Goal: Transaction & Acquisition: Download file/media

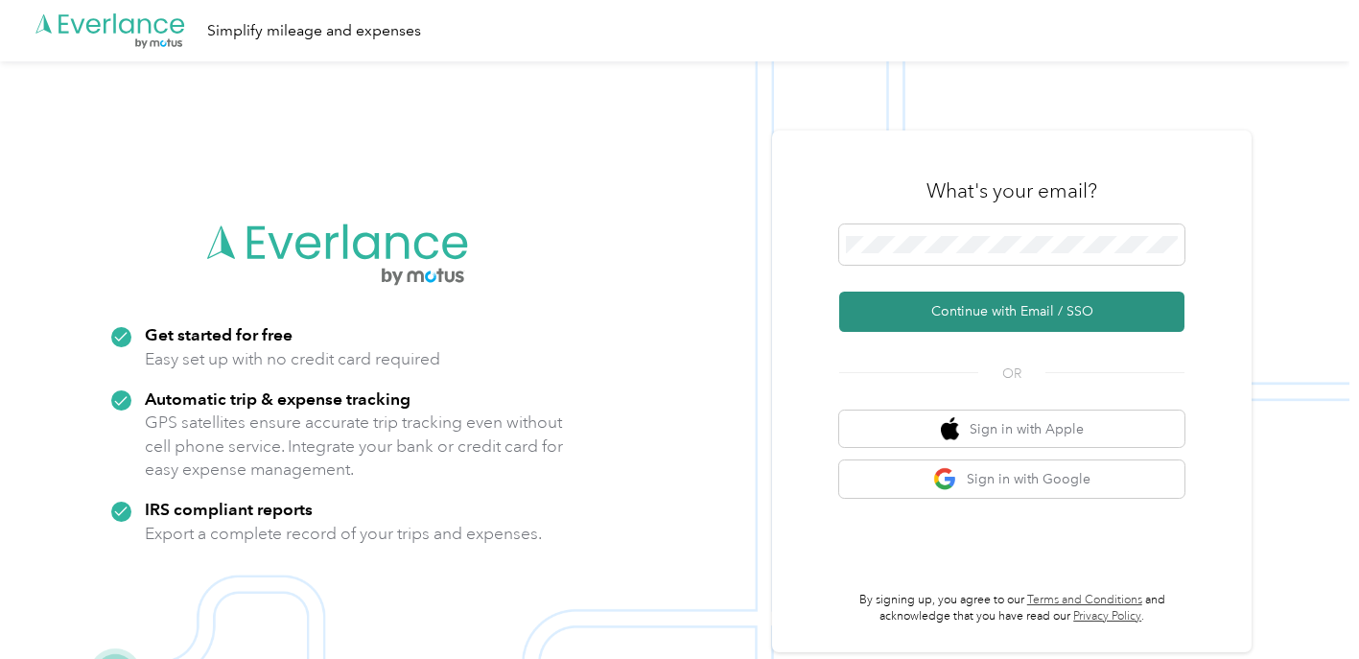
click at [966, 318] on button "Continue with Email / SSO" at bounding box center [1011, 312] width 345 height 40
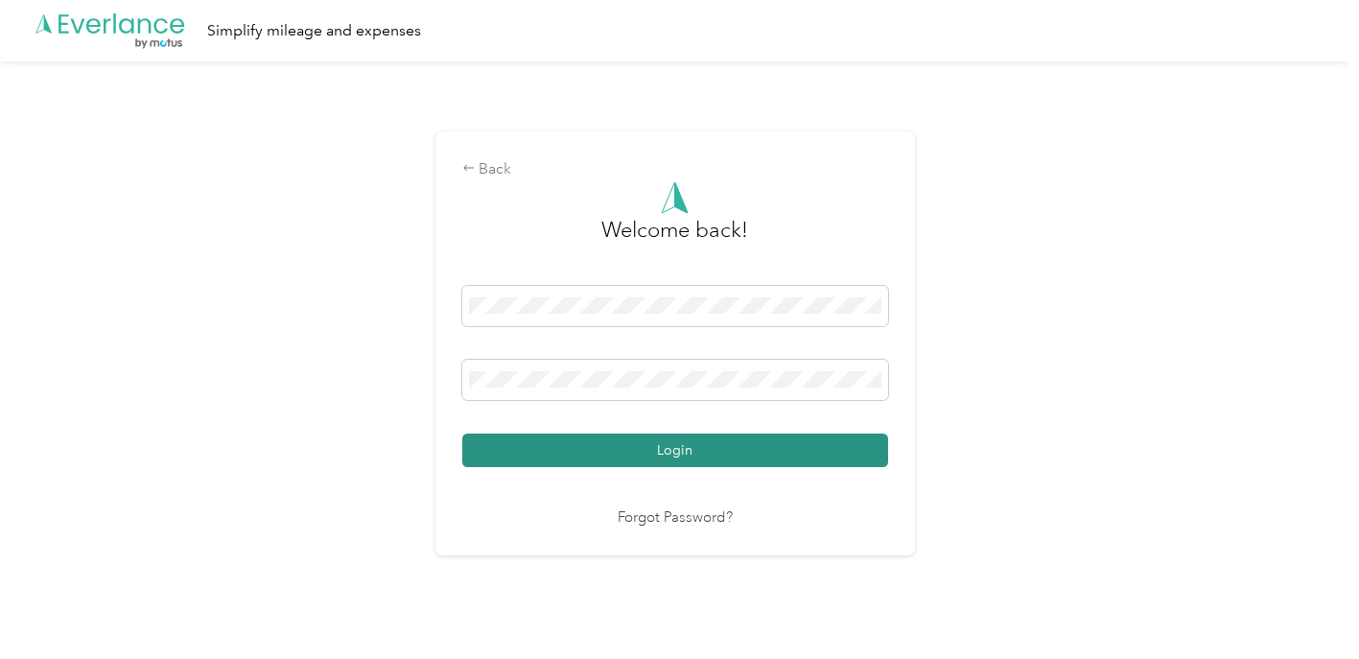
click at [587, 446] on button "Login" at bounding box center [675, 451] width 426 height 34
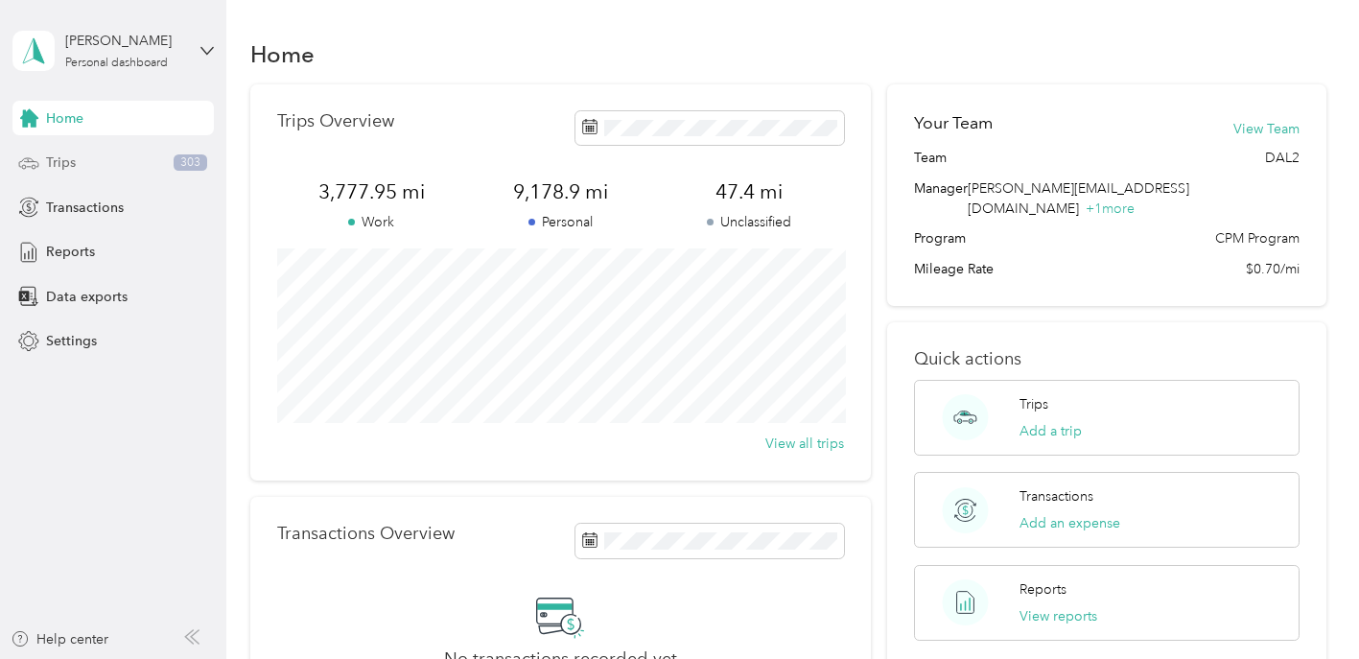
click at [89, 164] on div "Trips 303" at bounding box center [112, 163] width 201 height 35
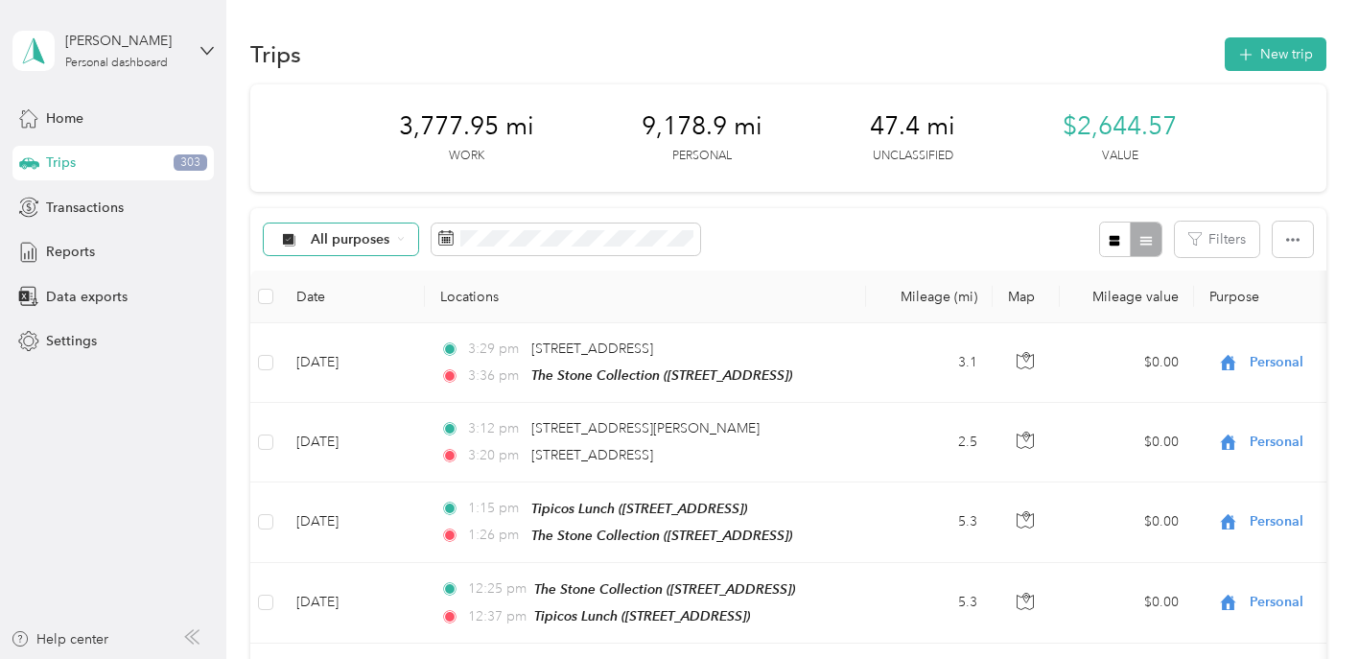
click at [404, 240] on div "All purposes" at bounding box center [341, 239] width 155 height 33
click at [350, 162] on div "3,777.95 mi Work 9,178.9 mi Personal 47.4 mi Unclassified $2,644.57 Value" at bounding box center [788, 137] width 1076 height 107
click at [83, 254] on span "Reports" at bounding box center [70, 252] width 49 height 20
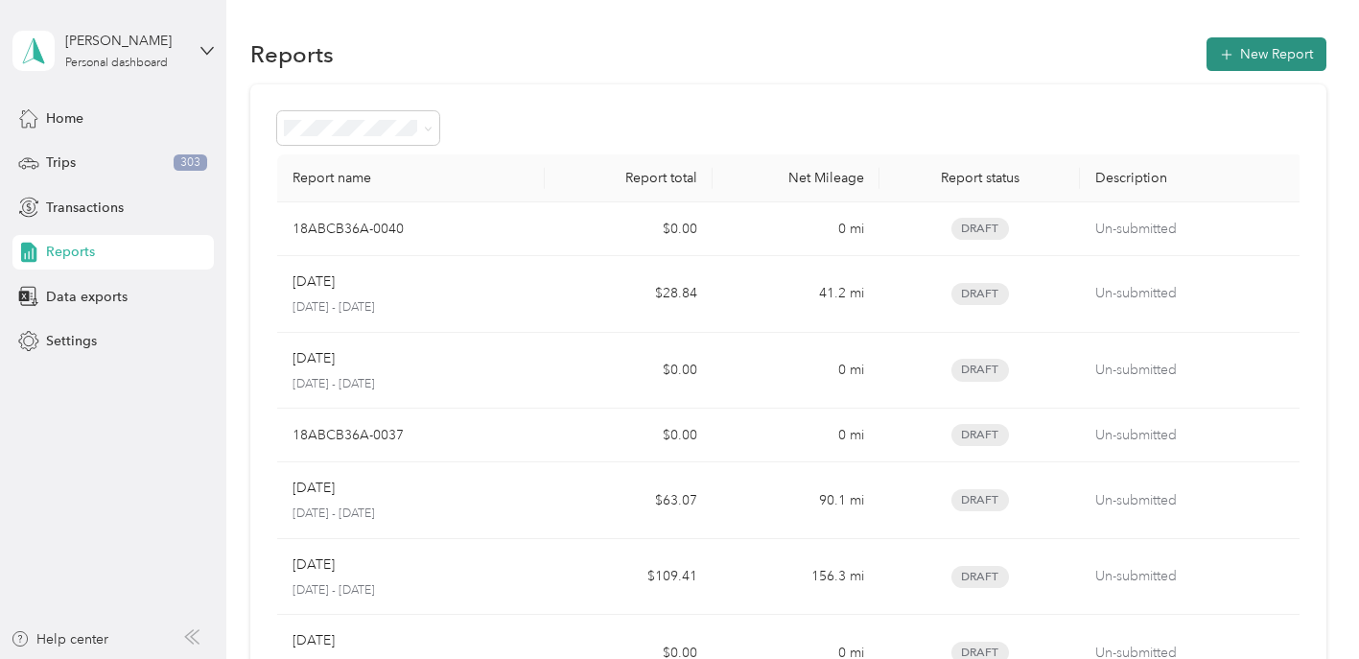
click at [1250, 62] on button "New Report" at bounding box center [1267, 54] width 120 height 34
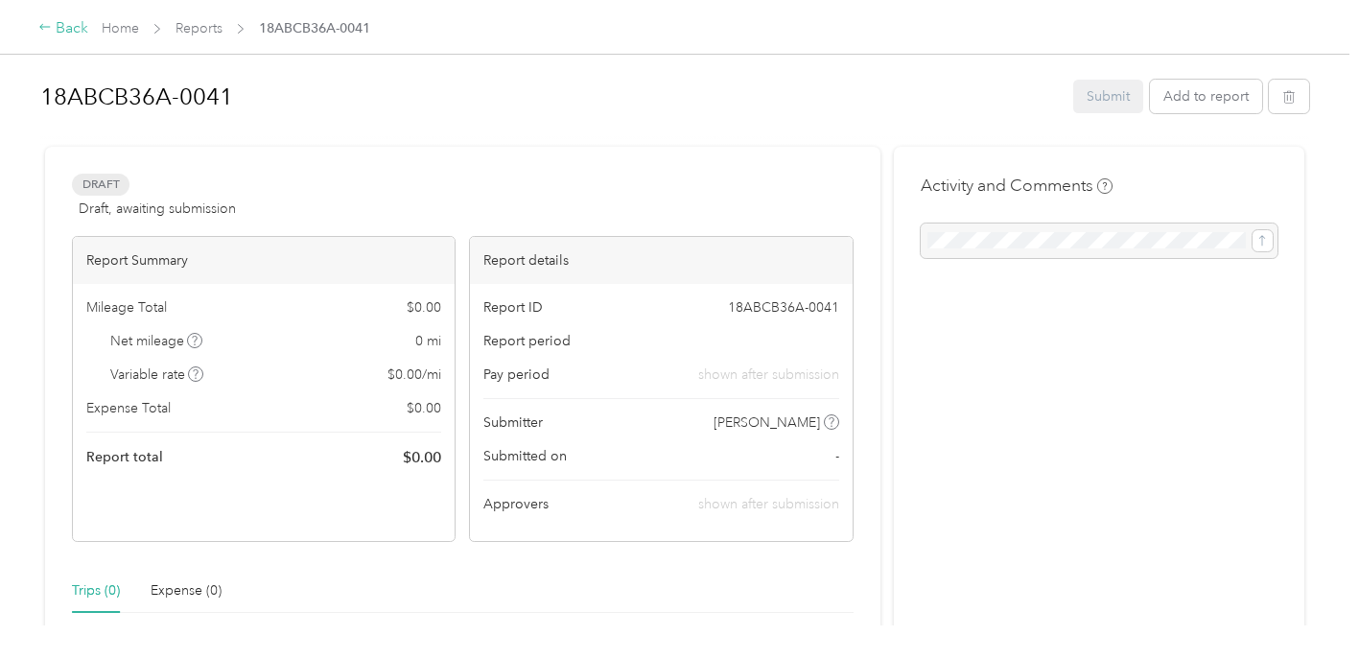
click at [69, 28] on div "Back" at bounding box center [63, 28] width 50 height 23
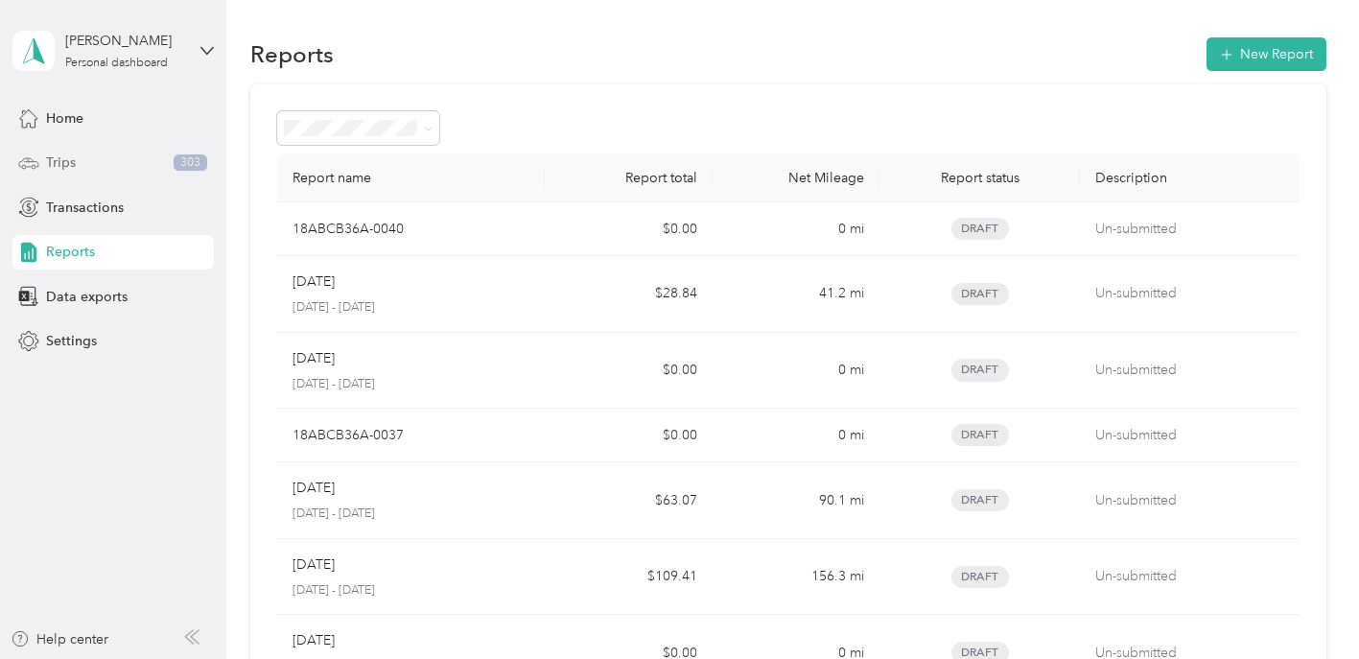
click at [93, 155] on div "Trips 303" at bounding box center [112, 163] width 201 height 35
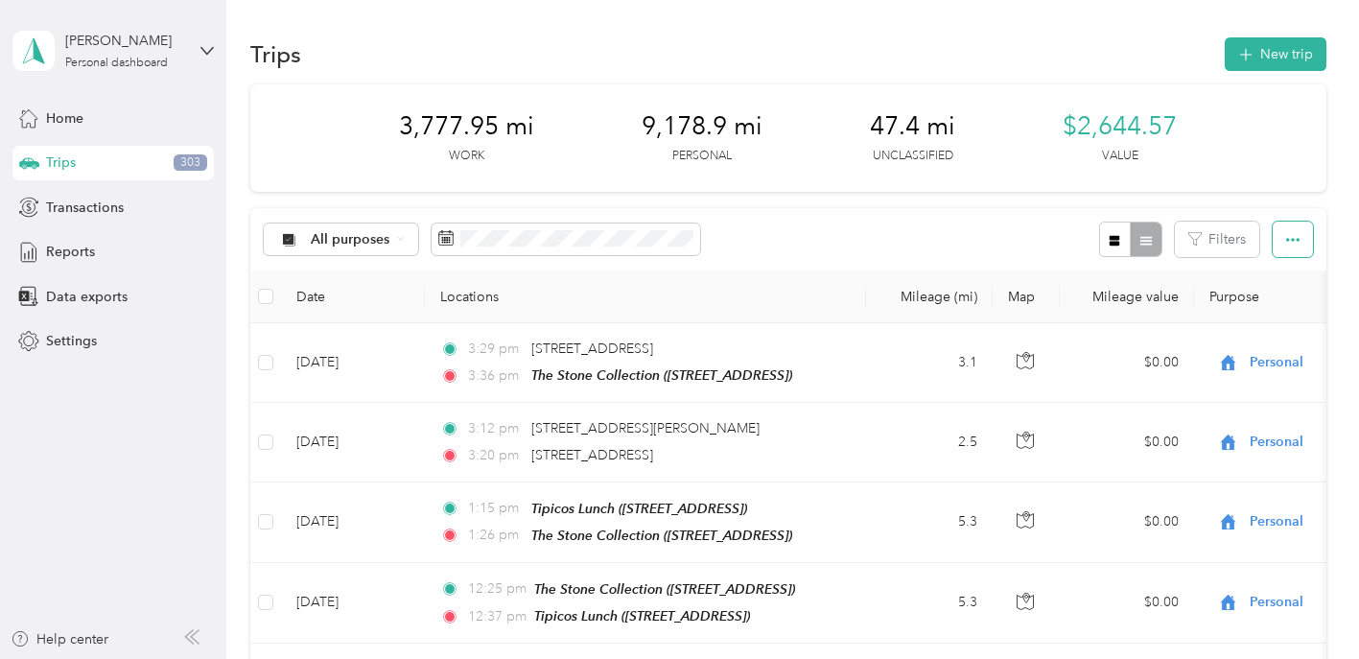
click at [1299, 240] on icon "button" at bounding box center [1292, 239] width 13 height 13
click at [113, 297] on span "Data exports" at bounding box center [87, 297] width 82 height 20
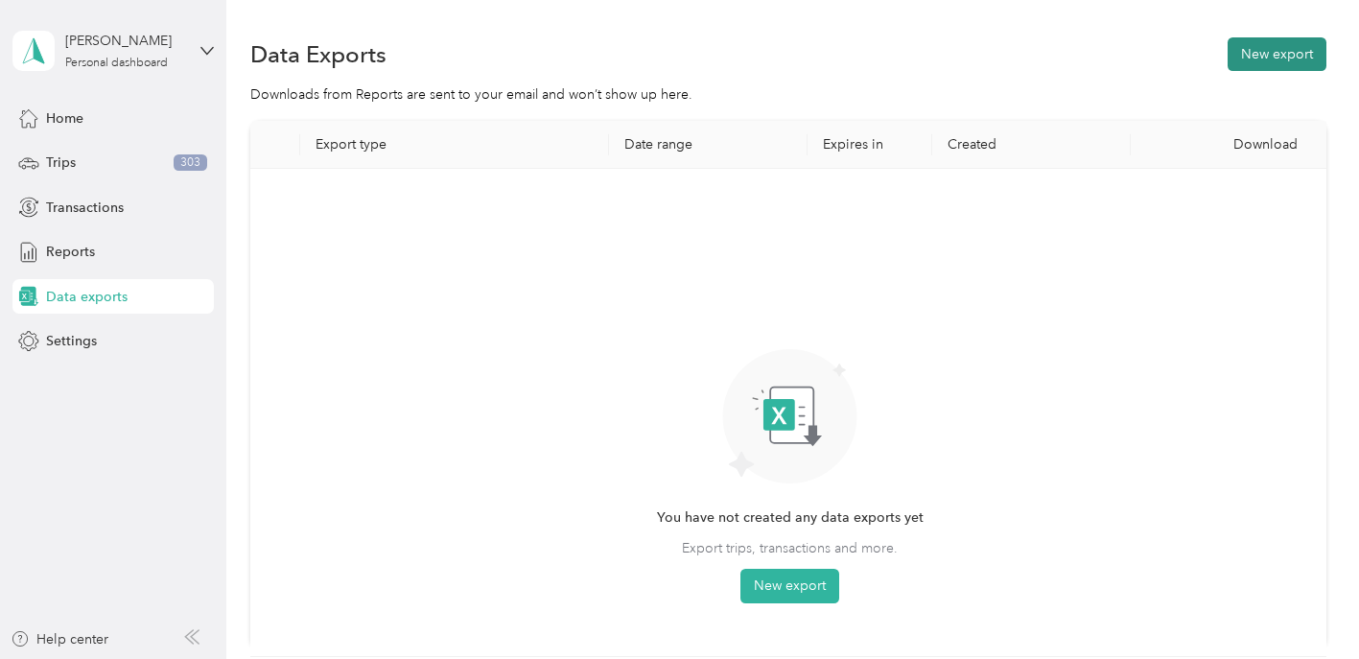
click at [1267, 62] on button "New export" at bounding box center [1277, 54] width 99 height 34
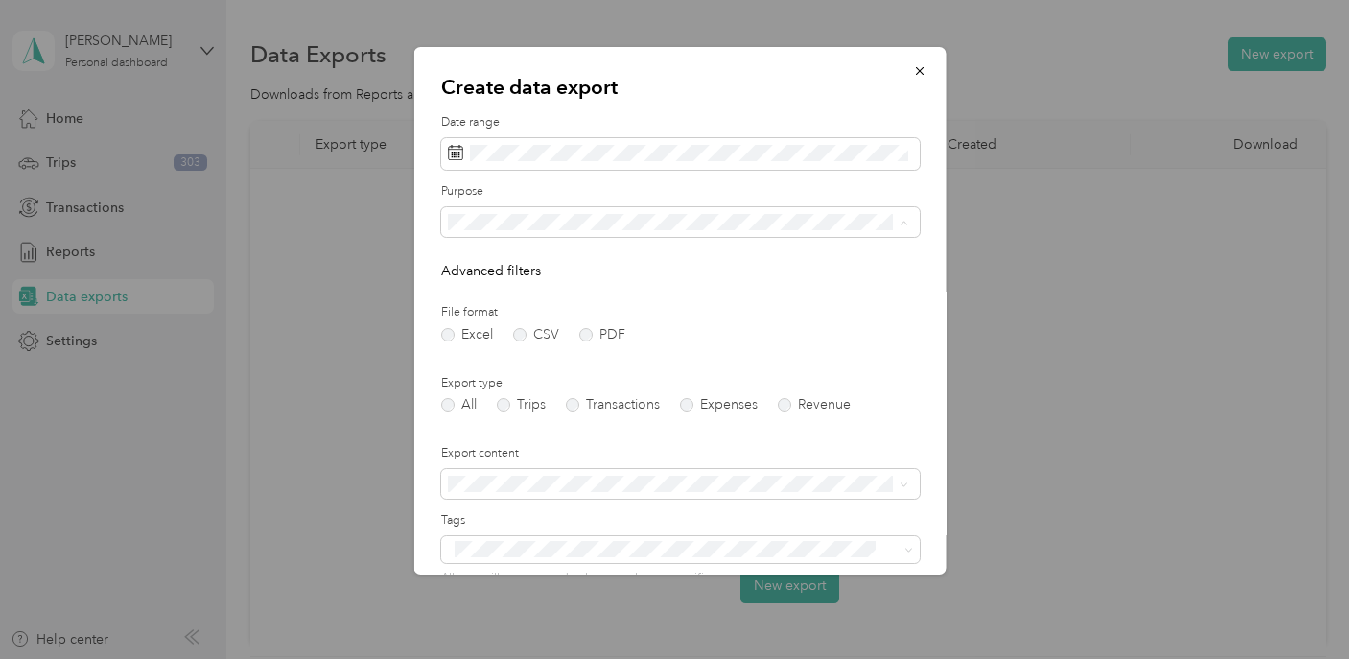
click at [502, 290] on li "The Stone Collection" at bounding box center [677, 289] width 474 height 34
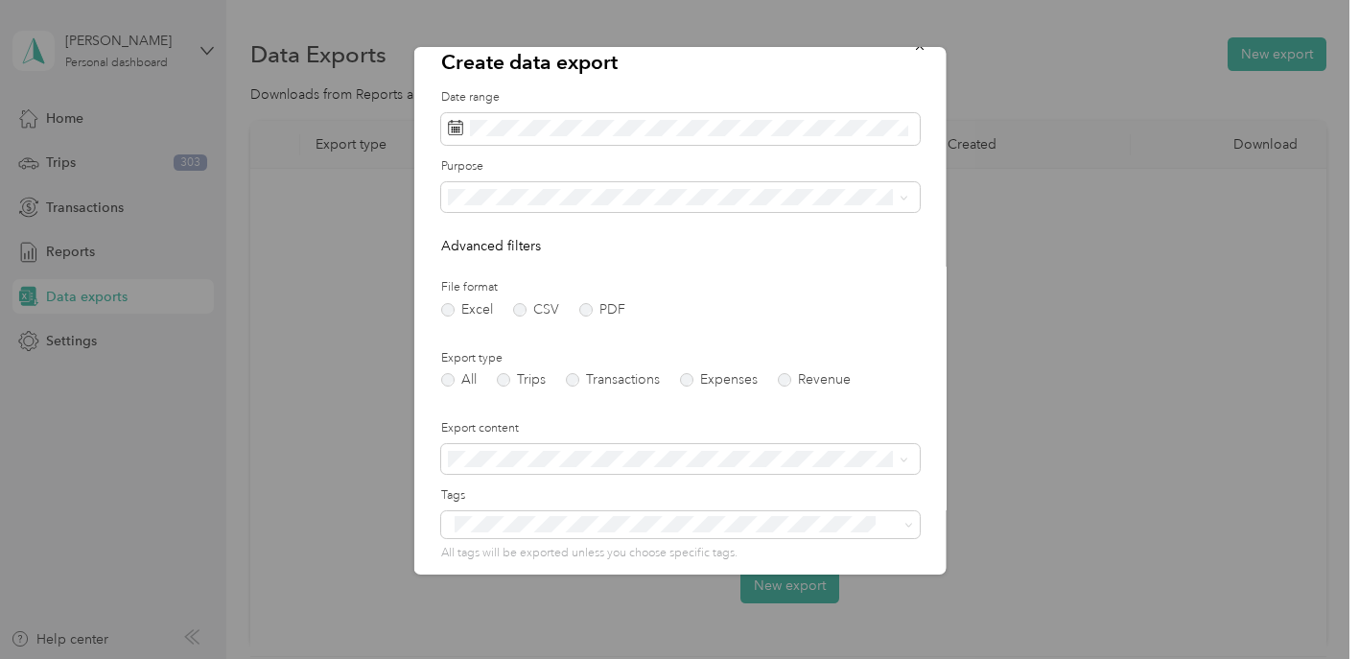
scroll to position [29, 0]
click at [593, 306] on label "PDF" at bounding box center [601, 305] width 46 height 13
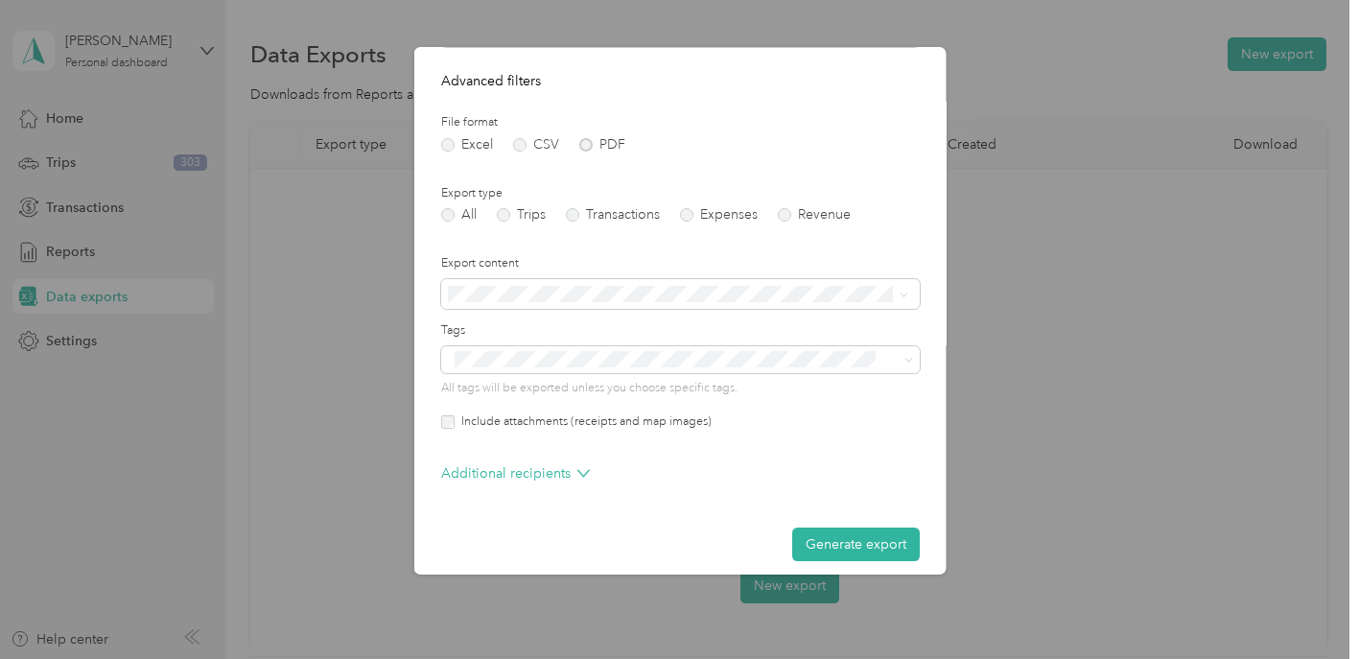
scroll to position [203, 0]
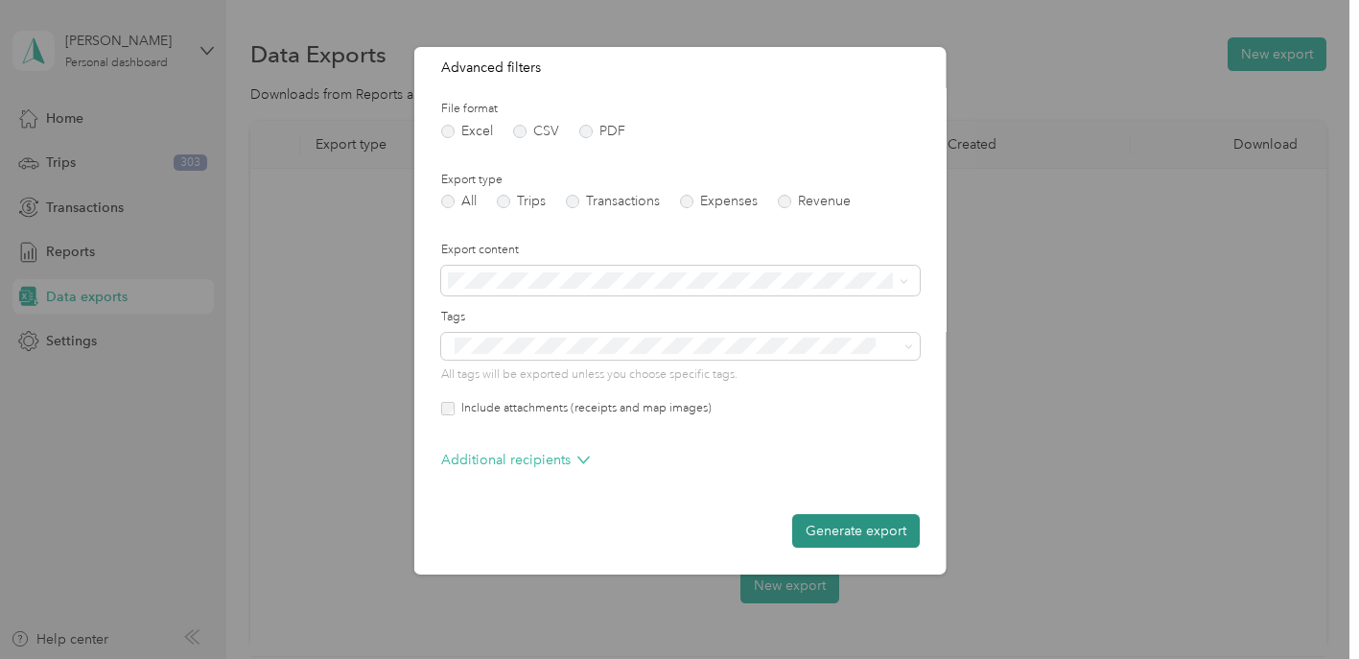
click at [851, 534] on button "Generate export" at bounding box center [855, 531] width 128 height 34
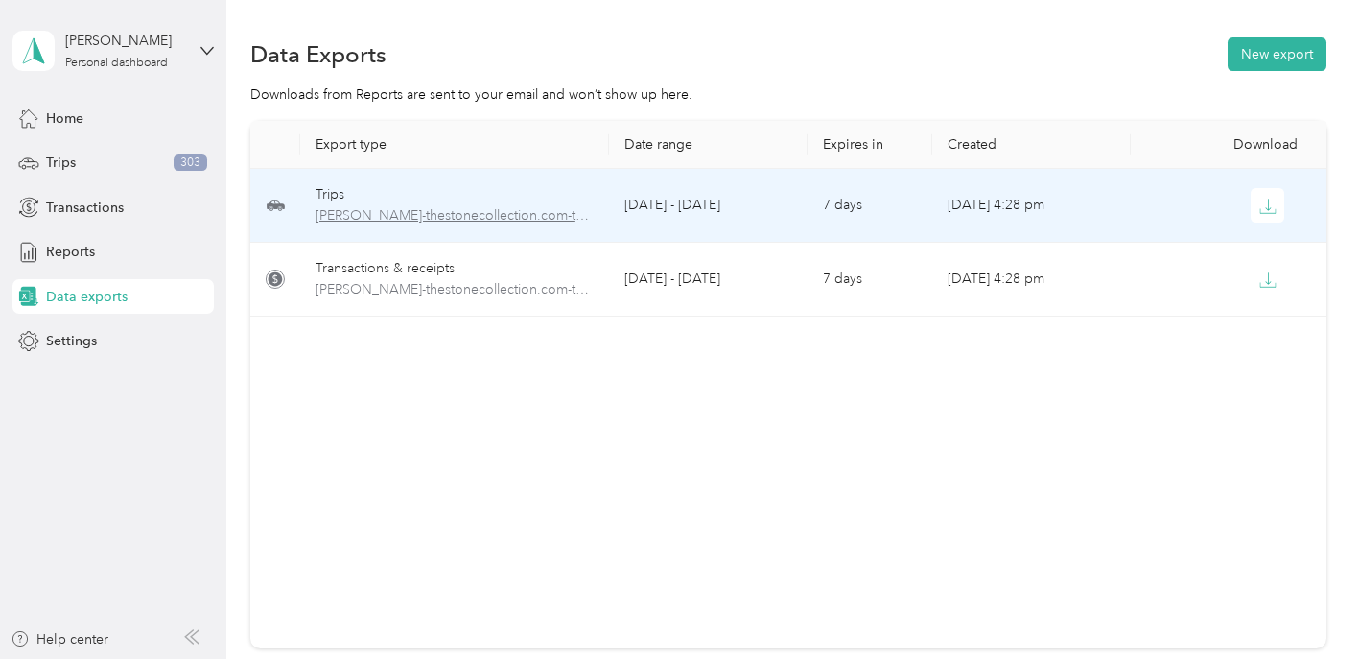
click at [514, 209] on span "[PERSON_NAME]-thestonecollection.com-trips-2025-09-01-2025-09-30.pdf" at bounding box center [455, 215] width 278 height 21
click at [418, 216] on span "[PERSON_NAME]-thestonecollection.com-trips-2025-09-01-2025-09-30.pdf" at bounding box center [455, 215] width 278 height 21
click at [1260, 203] on icon "button" at bounding box center [1267, 206] width 17 height 17
